Goal: Task Accomplishment & Management: Complete application form

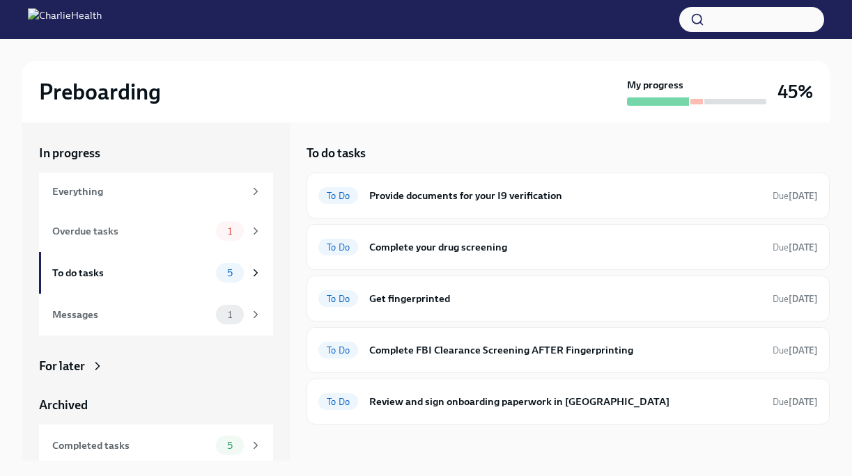
scroll to position [24, 0]
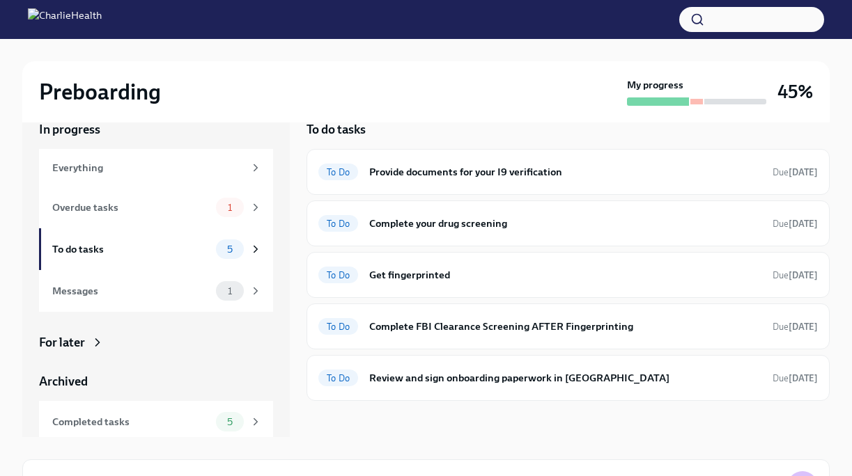
click at [696, 102] on div at bounding box center [696, 102] width 13 height 6
click at [141, 206] on div "Overdue tasks" at bounding box center [131, 207] width 158 height 15
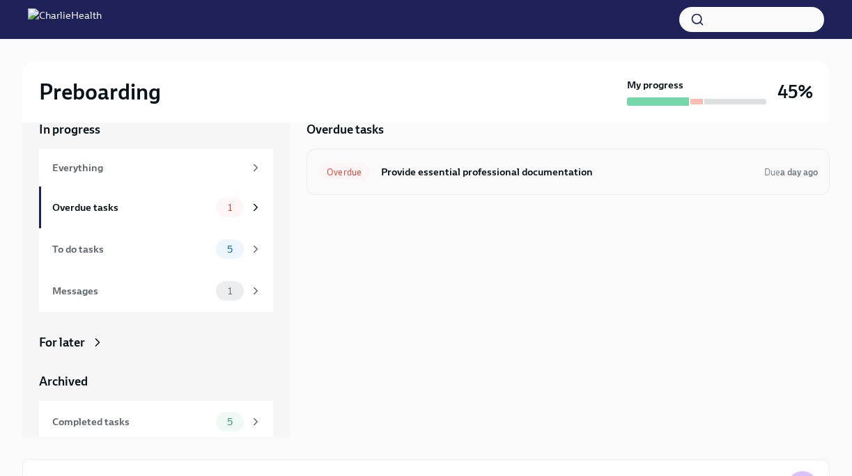
click at [421, 172] on h6 "Provide essential professional documentation" at bounding box center [567, 171] width 372 height 15
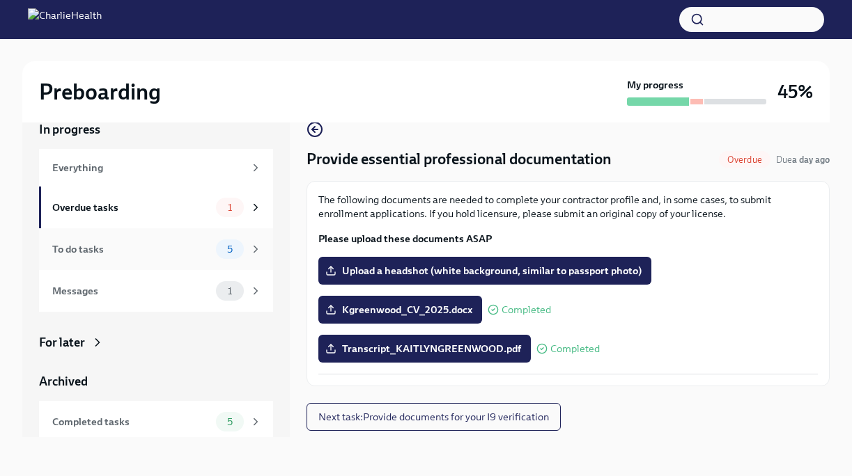
click at [156, 242] on div "To do tasks" at bounding box center [131, 249] width 158 height 15
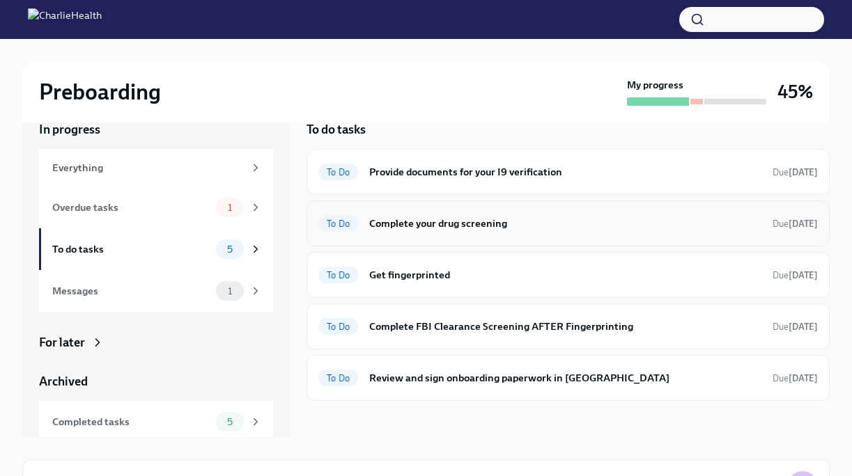
click at [405, 230] on h6 "Complete your drug screening" at bounding box center [565, 223] width 392 height 15
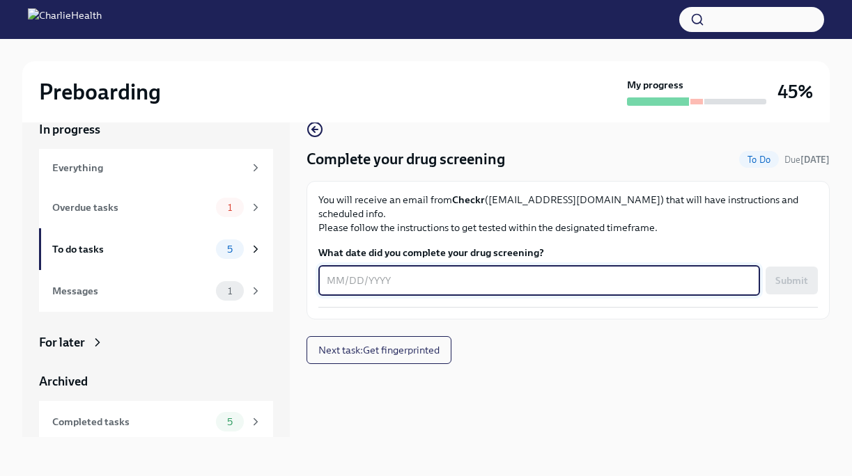
click at [359, 273] on textarea "What date did you complete your drug screening?" at bounding box center [539, 280] width 425 height 17
type textarea "[DATE]"
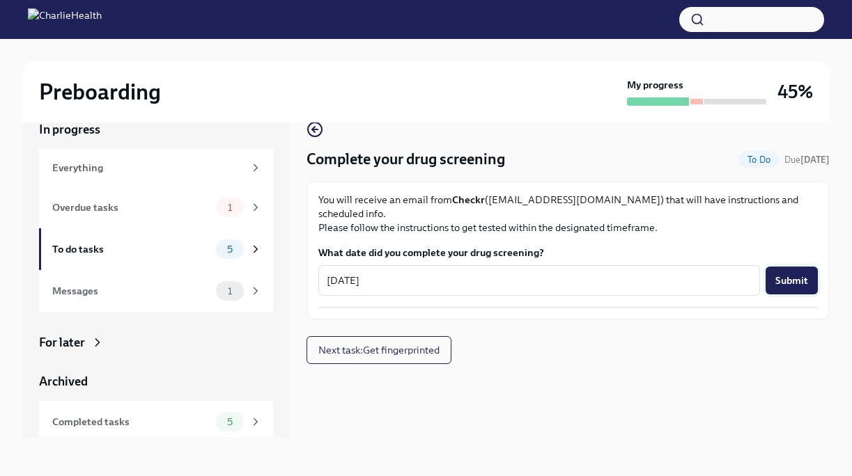
click at [781, 274] on span "Submit" at bounding box center [791, 281] width 33 height 14
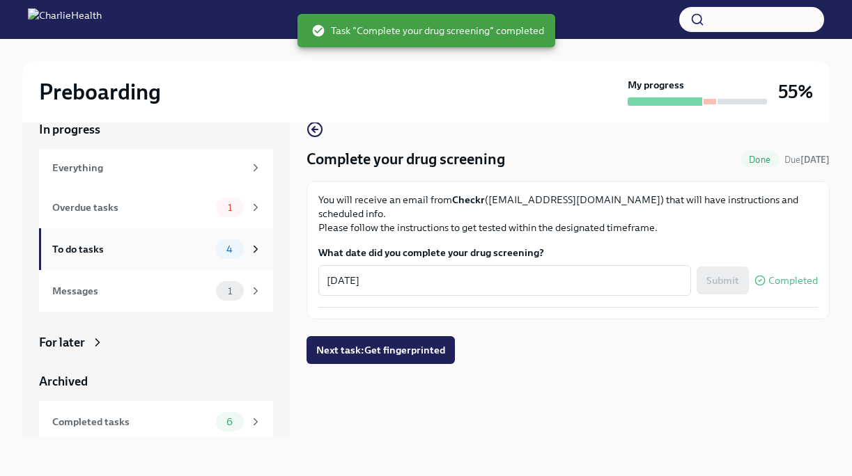
click at [198, 246] on div "To do tasks" at bounding box center [131, 249] width 158 height 15
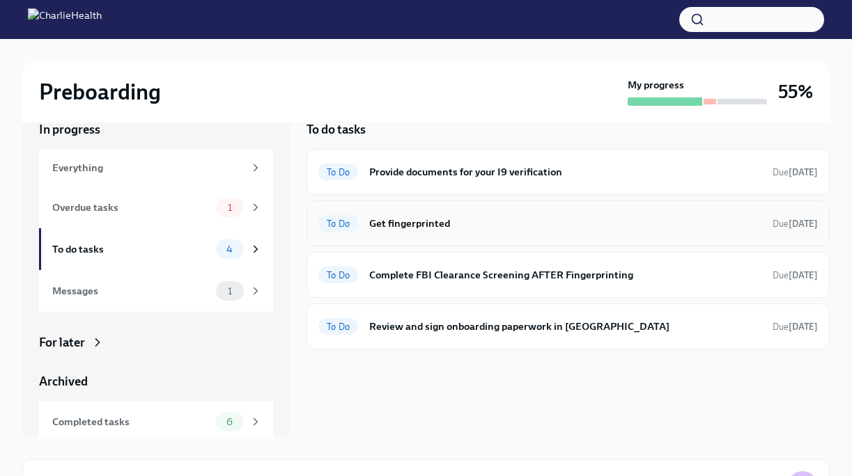
click at [449, 228] on h6 "Get fingerprinted" at bounding box center [565, 223] width 392 height 15
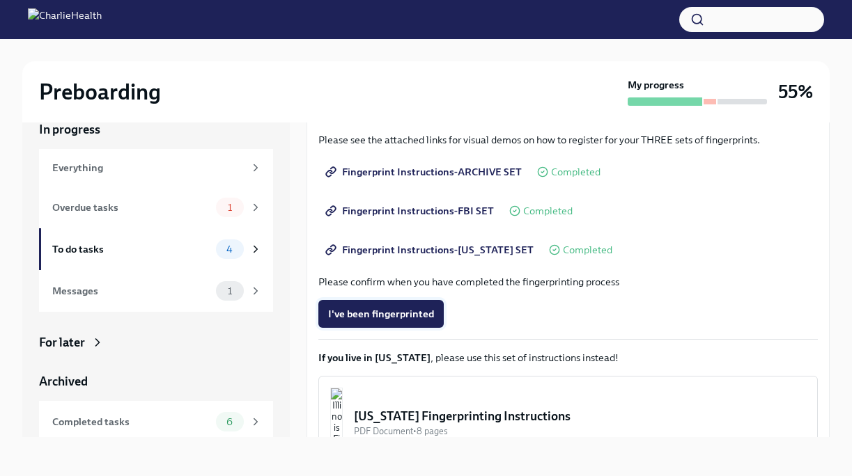
scroll to position [178, 0]
click at [418, 320] on span "I've been fingerprinted" at bounding box center [381, 313] width 106 height 14
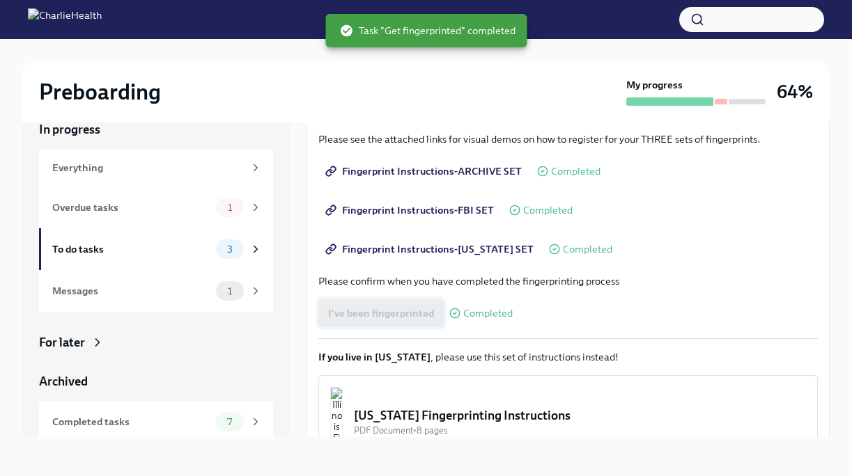
scroll to position [279, 0]
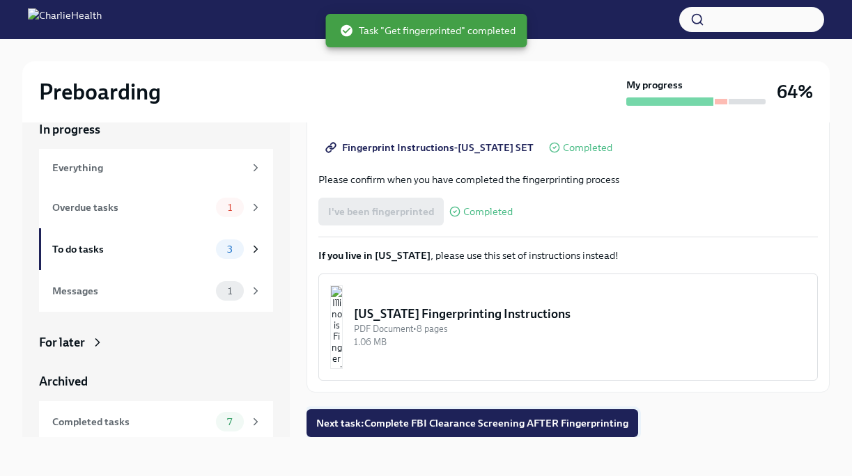
click at [452, 426] on span "Next task : Complete FBI Clearance Screening AFTER Fingerprinting" at bounding box center [472, 423] width 312 height 14
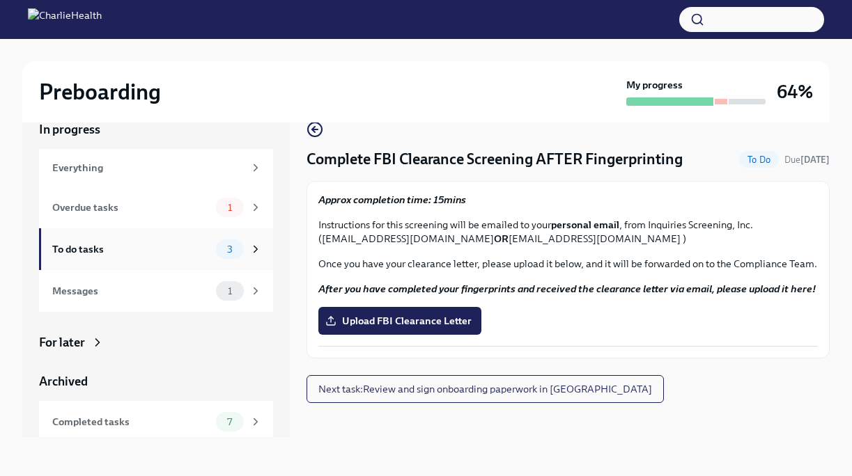
click at [106, 244] on div "To do tasks" at bounding box center [131, 249] width 158 height 15
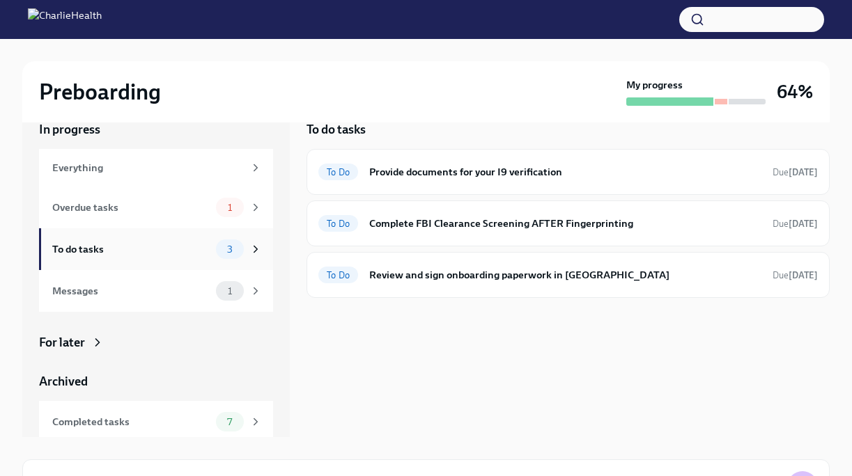
click at [130, 242] on div "To do tasks" at bounding box center [131, 249] width 158 height 15
click at [126, 223] on div "Overdue tasks 1" at bounding box center [156, 208] width 234 height 42
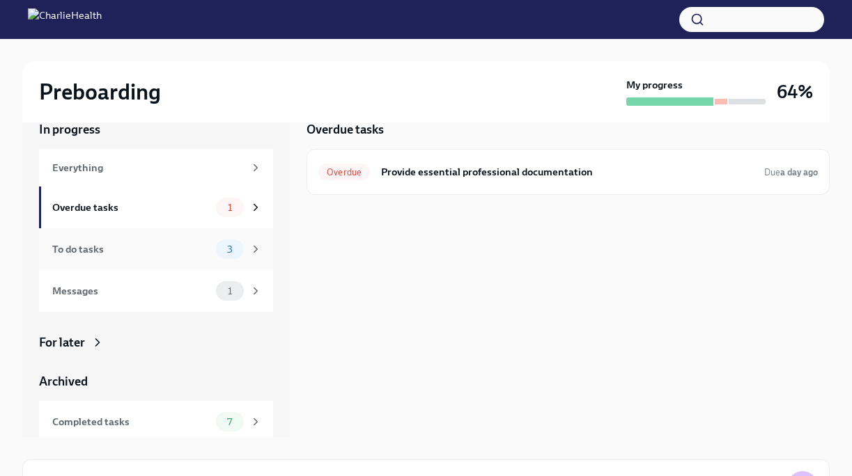
click at [135, 252] on div "To do tasks" at bounding box center [131, 249] width 158 height 15
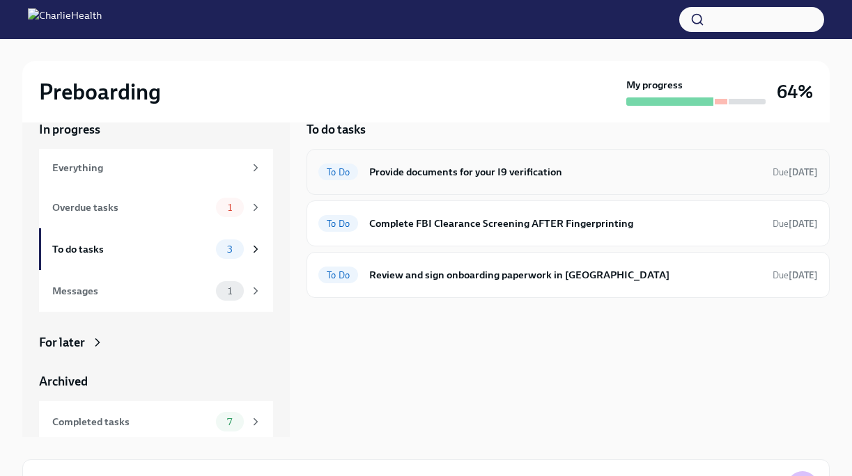
click at [376, 160] on div "To Do Provide documents for your I9 verification Due [DATE]" at bounding box center [567, 172] width 523 height 46
click at [380, 184] on div "To Do Provide documents for your I9 verification Due [DATE]" at bounding box center [567, 172] width 523 height 46
click at [391, 171] on h6 "Provide documents for your I9 verification" at bounding box center [565, 171] width 392 height 15
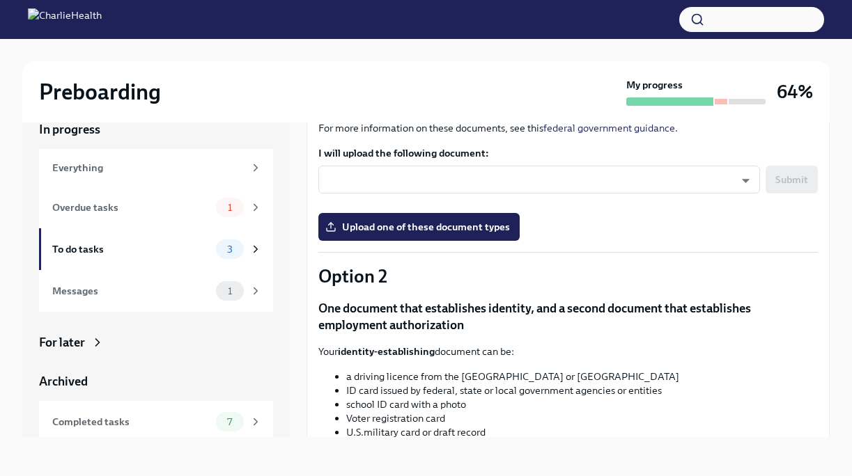
scroll to position [187, 0]
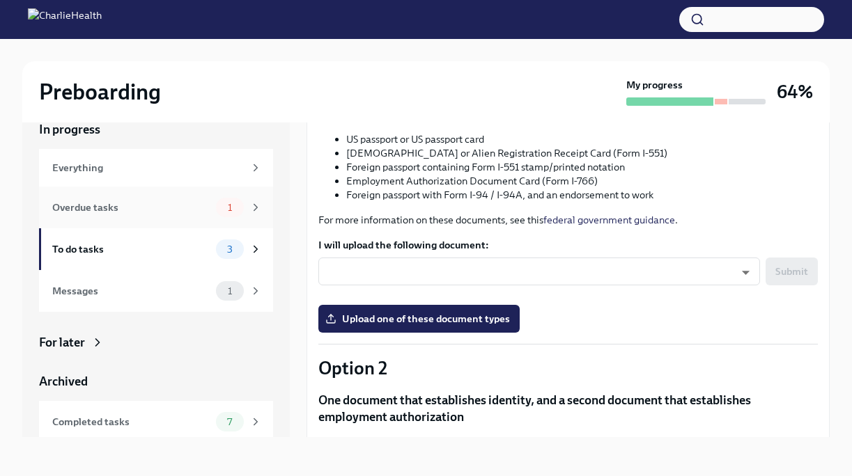
click at [158, 215] on div "Overdue tasks 1" at bounding box center [157, 207] width 210 height 19
